Goal: Information Seeking & Learning: Check status

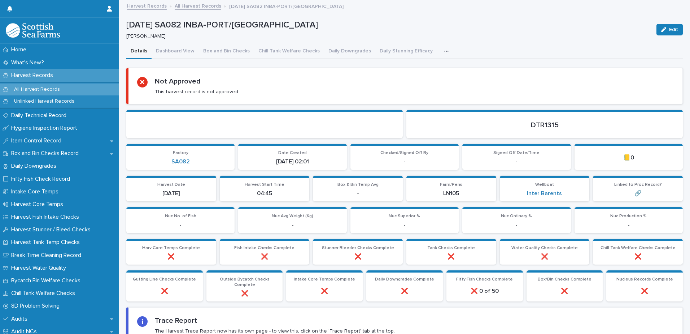
click at [444, 50] on icon "button" at bounding box center [446, 51] width 4 height 5
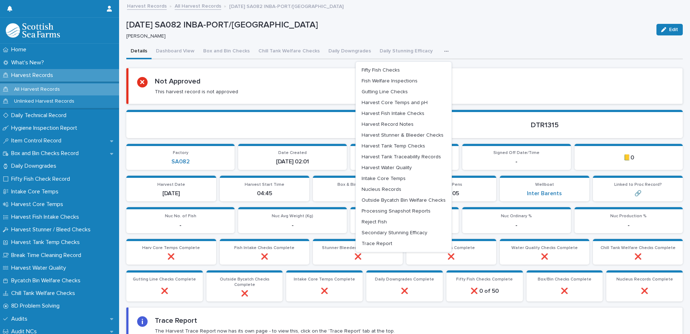
click at [503, 46] on div "Details Dashboard View Box and Bin Checks Chill Tank Welfare Checks Daily Downg…" at bounding box center [404, 51] width 557 height 15
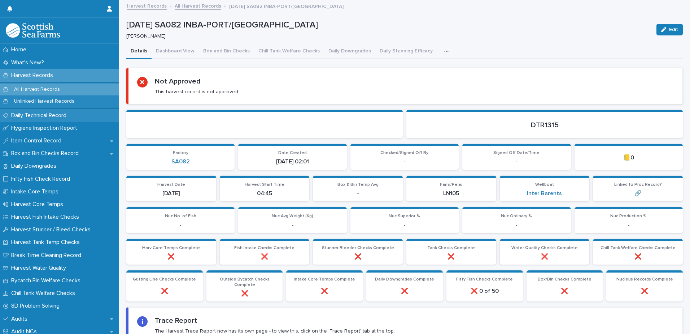
click at [49, 116] on p "Daily Technical Record" at bounding box center [40, 115] width 64 height 7
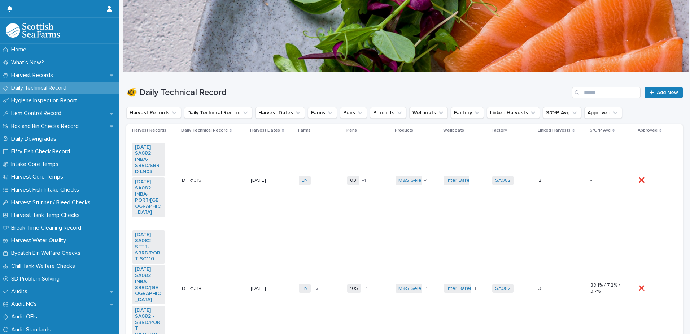
click at [334, 193] on td "LN + 0" at bounding box center [320, 180] width 48 height 87
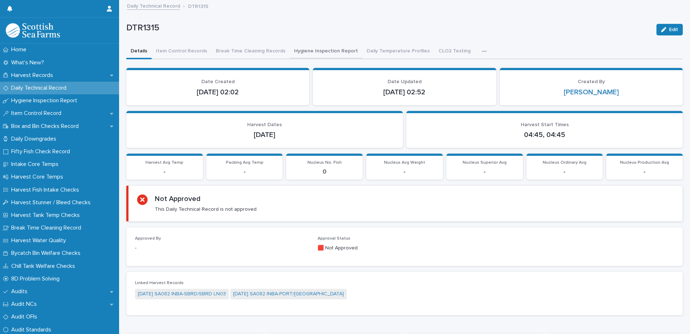
click at [312, 50] on button "Hygiene Inspection Report" at bounding box center [326, 51] width 73 height 15
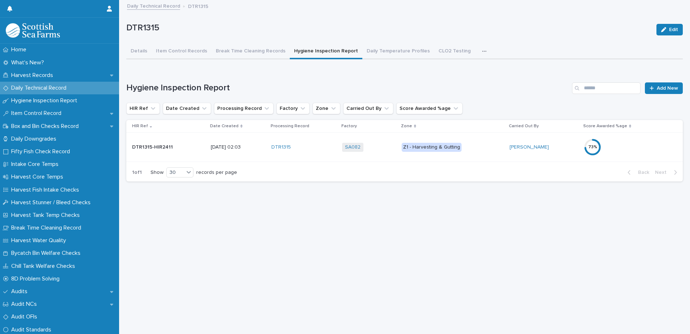
click at [487, 148] on p "Z1 - Harvesting & Gutting" at bounding box center [453, 147] width 103 height 9
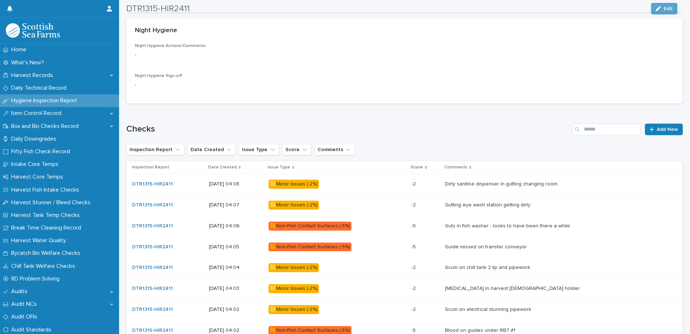
scroll to position [395, 0]
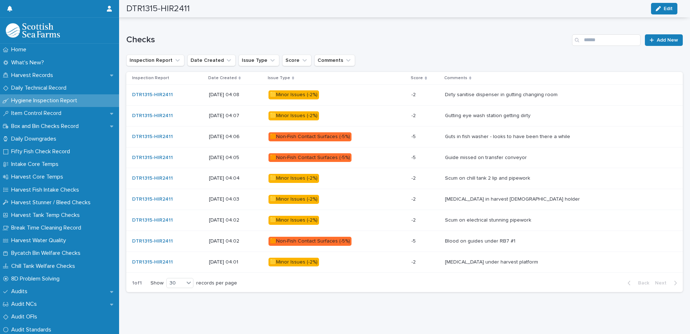
click at [379, 138] on div "🟧Non-Fish Contact Surfaces (-5%)" at bounding box center [338, 136] width 138 height 15
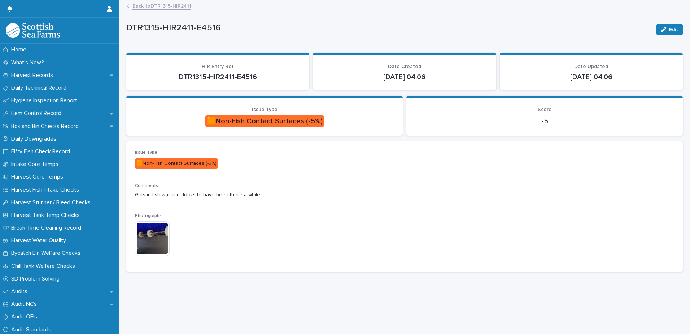
click at [149, 242] on img at bounding box center [152, 238] width 35 height 35
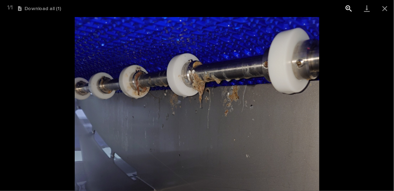
click at [351, 6] on button "View actual size" at bounding box center [349, 8] width 18 height 17
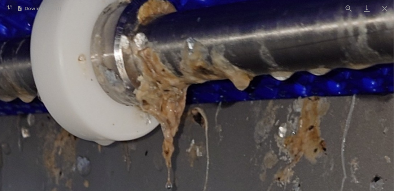
drag, startPoint x: 246, startPoint y: 78, endPoint x: 248, endPoint y: 109, distance: 30.7
click at [248, 109] on img at bounding box center [154, 172] width 998 height 708
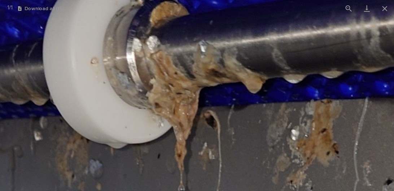
click at [206, 100] on img at bounding box center [167, 175] width 998 height 708
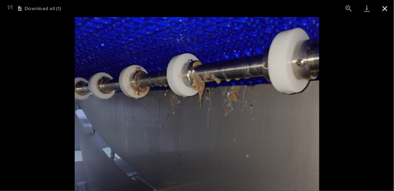
click at [384, 9] on button "Close gallery" at bounding box center [385, 8] width 18 height 17
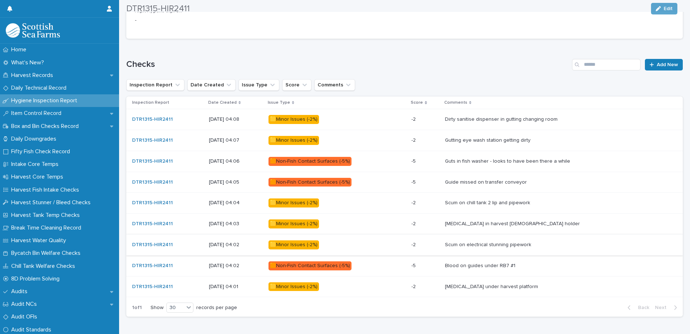
scroll to position [395, 0]
